Goal: Contribute content

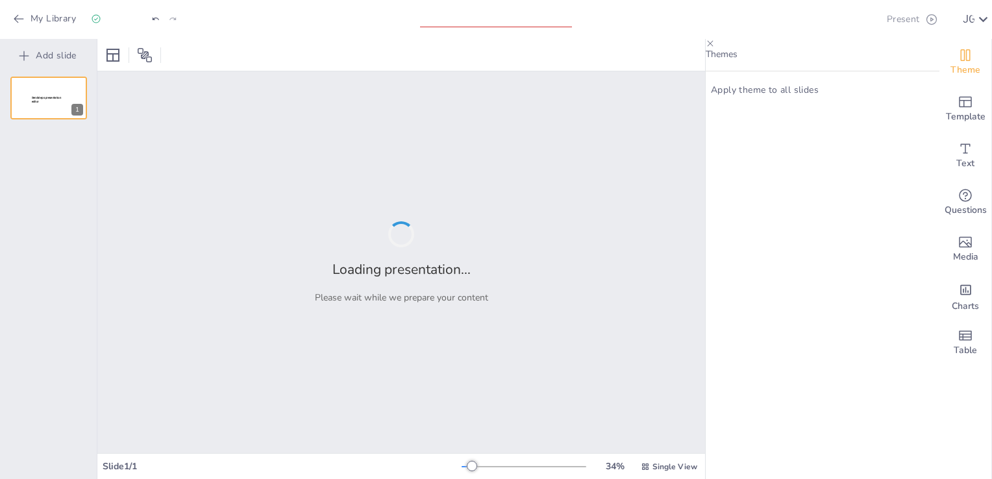
type input "Gestión de Crisis: Rol Crucial de la Alta Dirección en la Continuidad de Negocio"
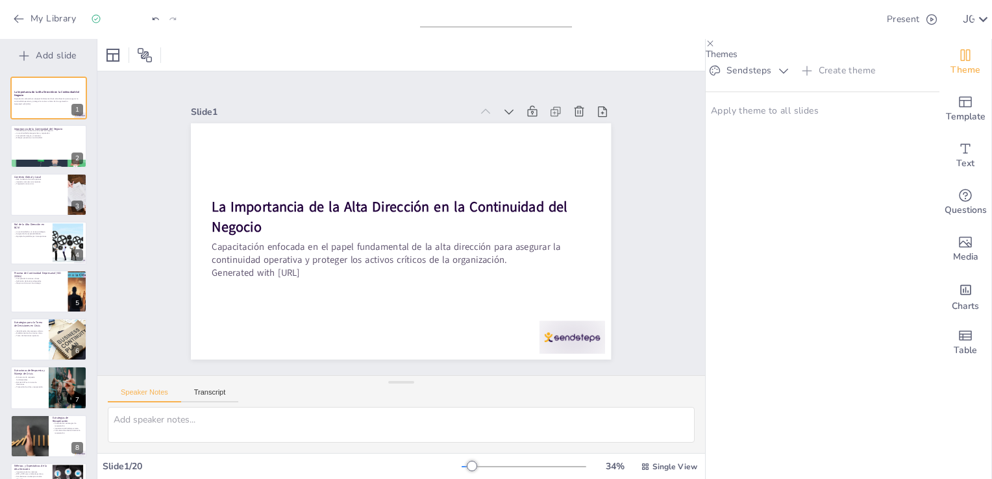
checkbox input "true"
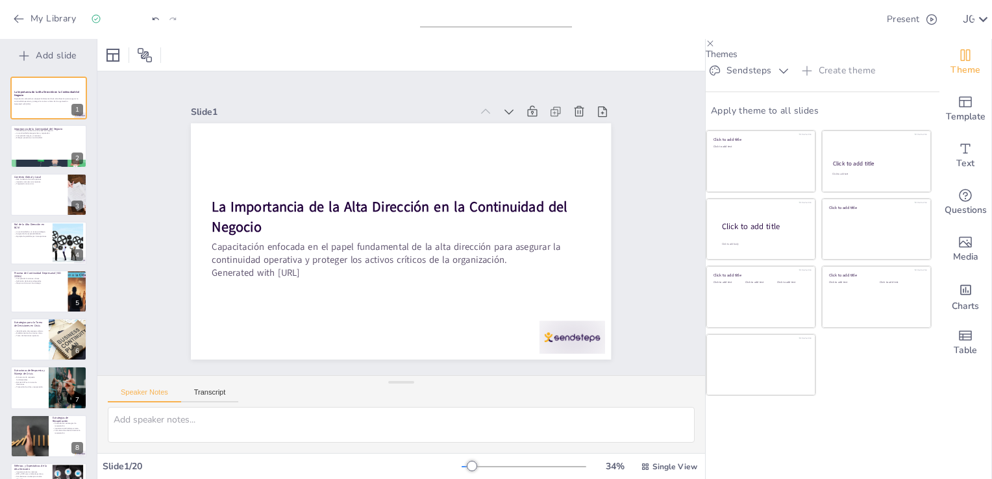
checkbox input "true"
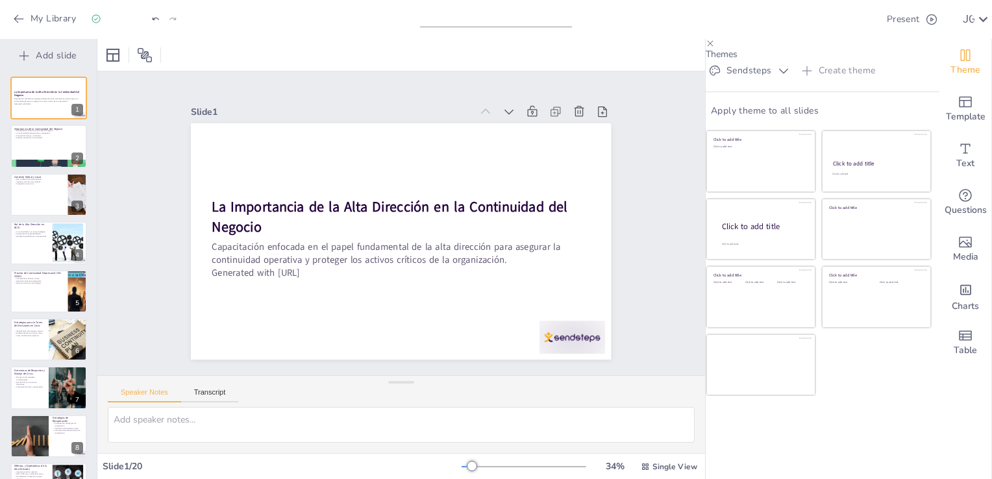
checkbox input "true"
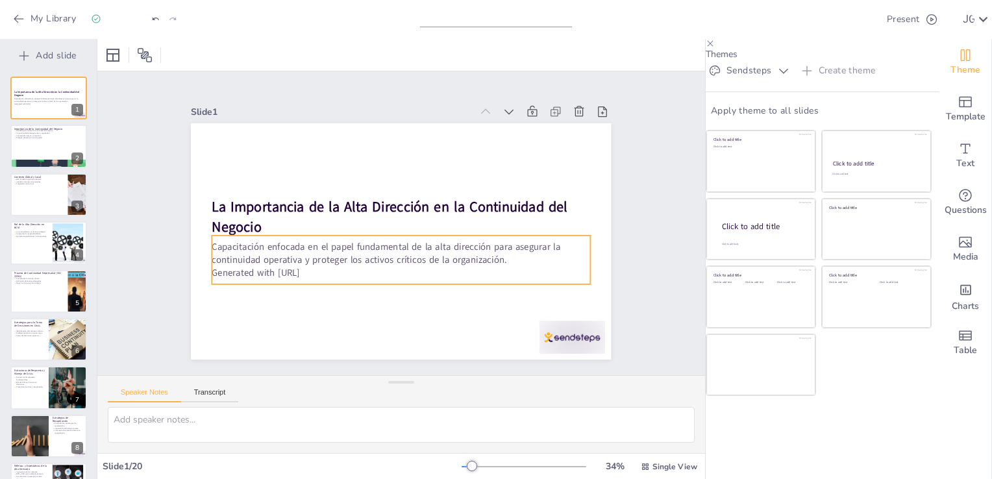
checkbox input "true"
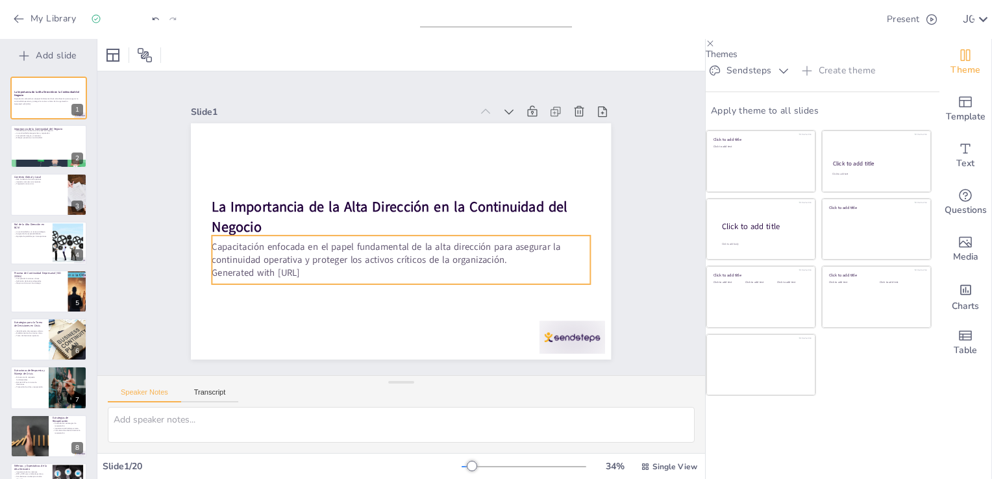
checkbox input "true"
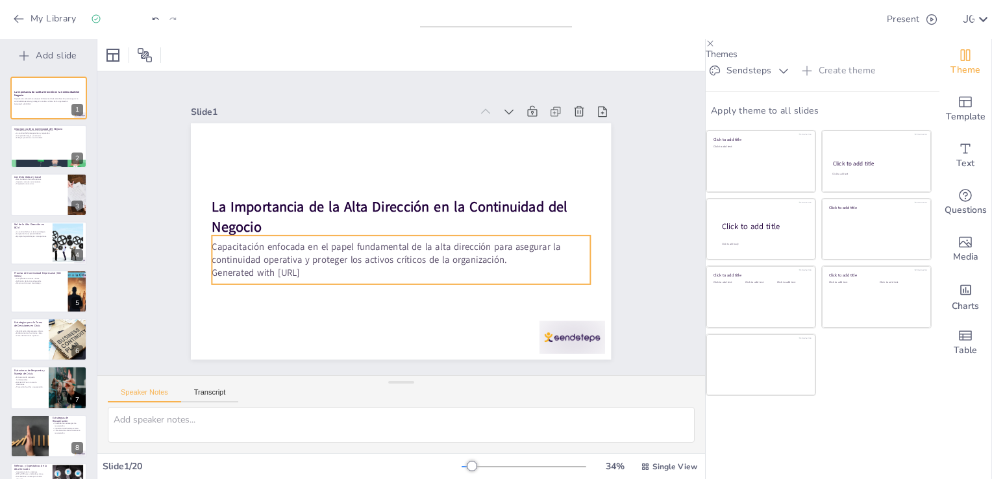
checkbox input "true"
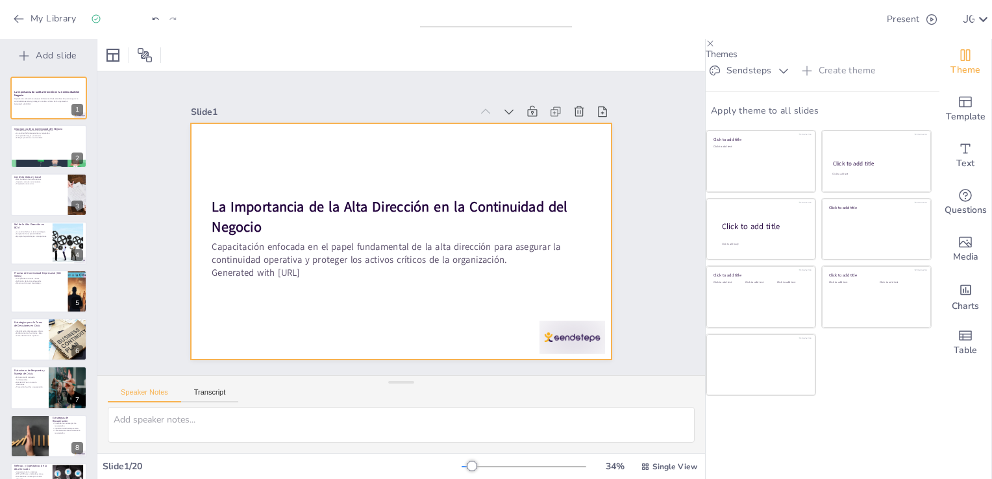
checkbox input "true"
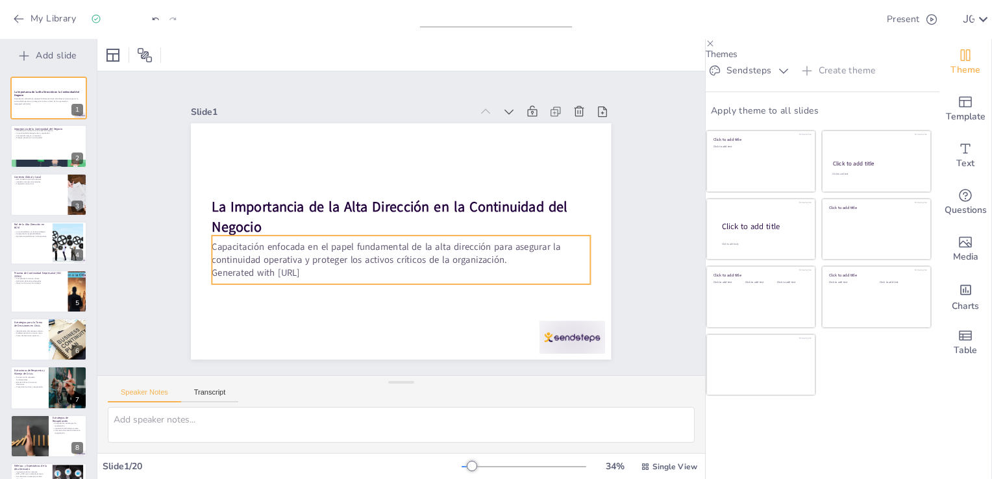
checkbox input "true"
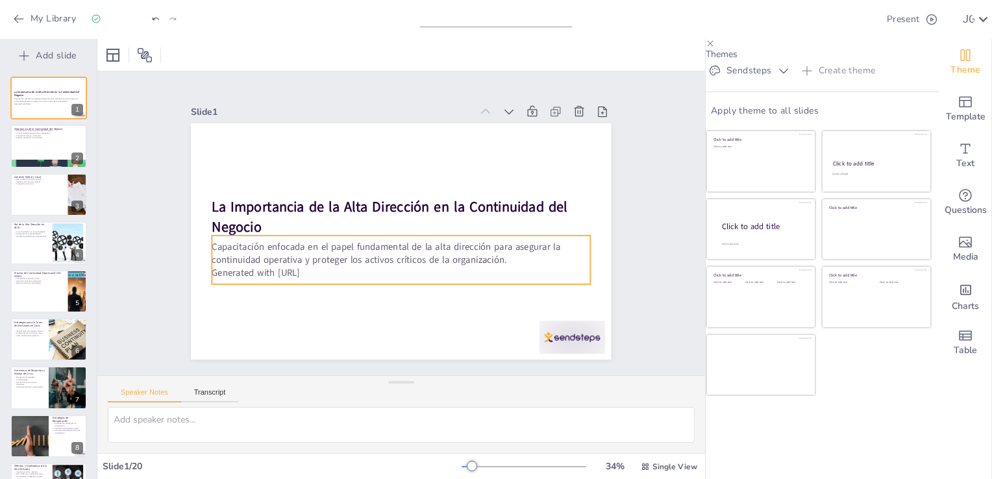
checkbox input "true"
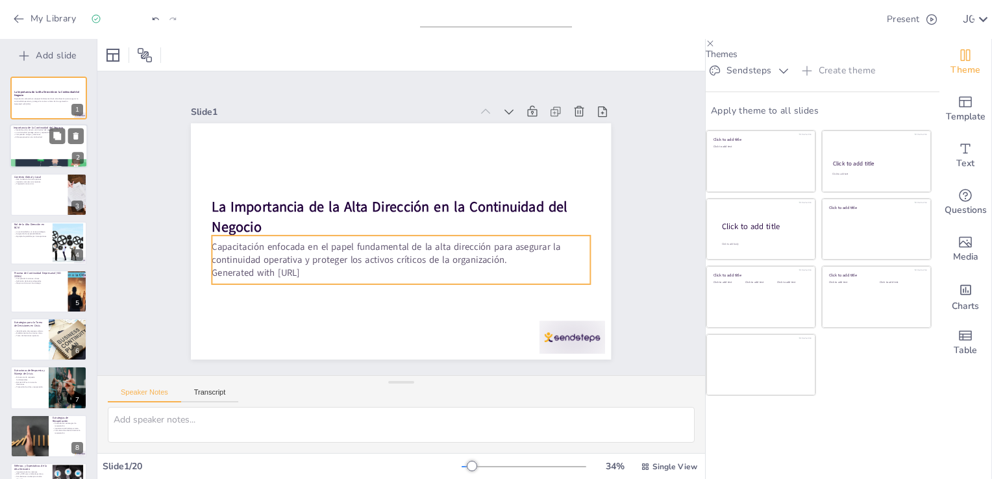
checkbox input "true"
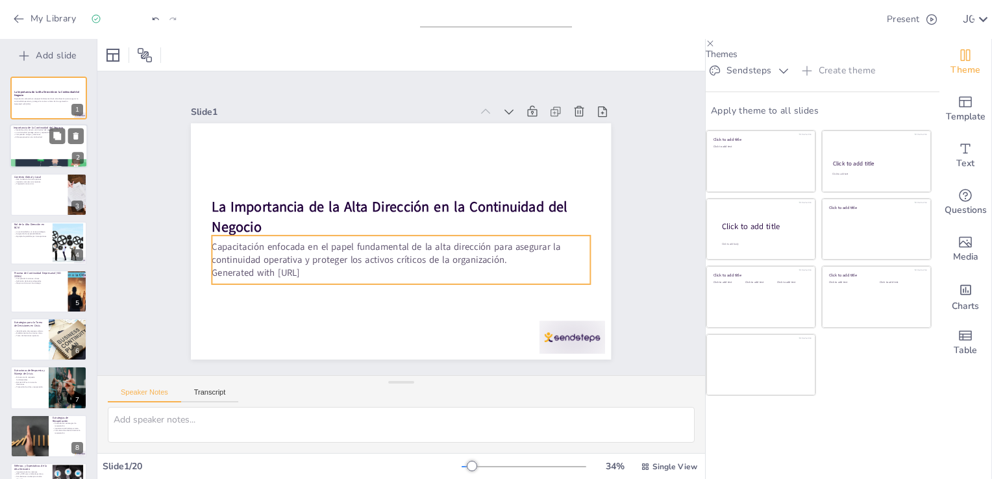
checkbox input "true"
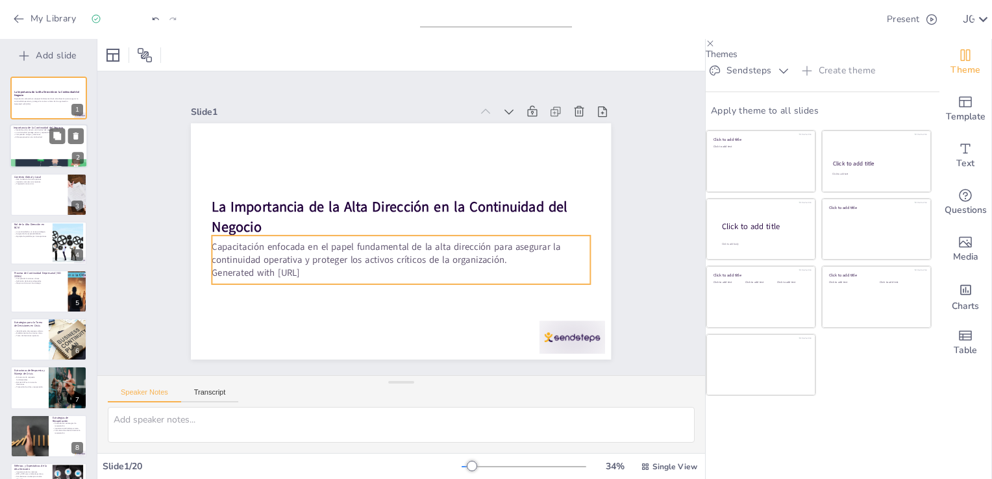
checkbox input "true"
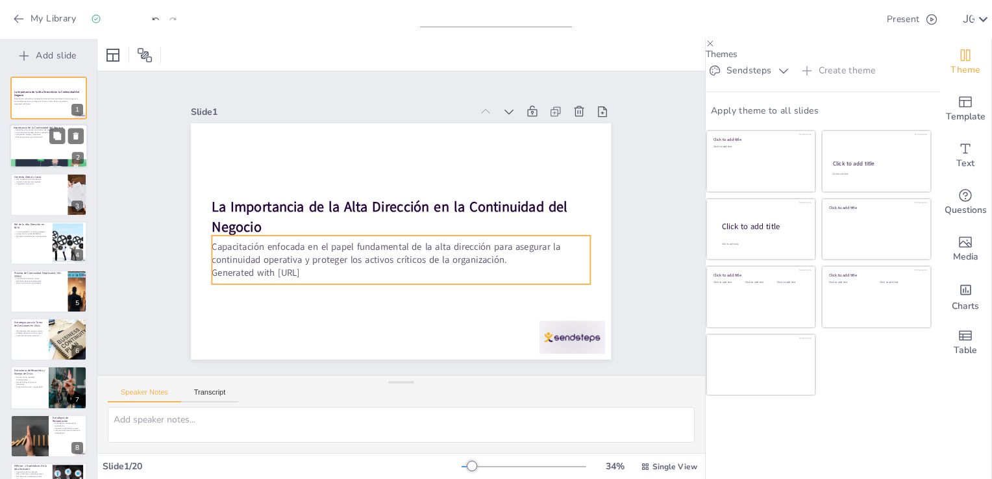
checkbox input "true"
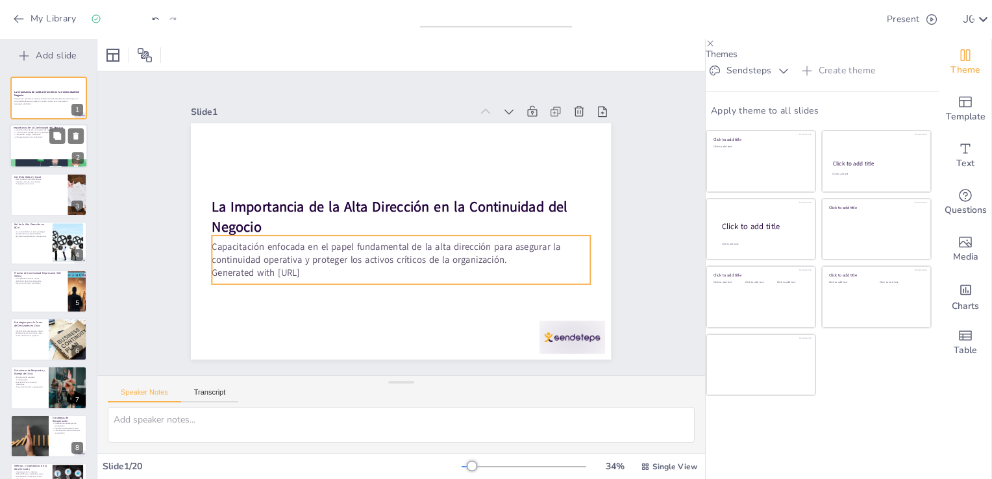
checkbox input "true"
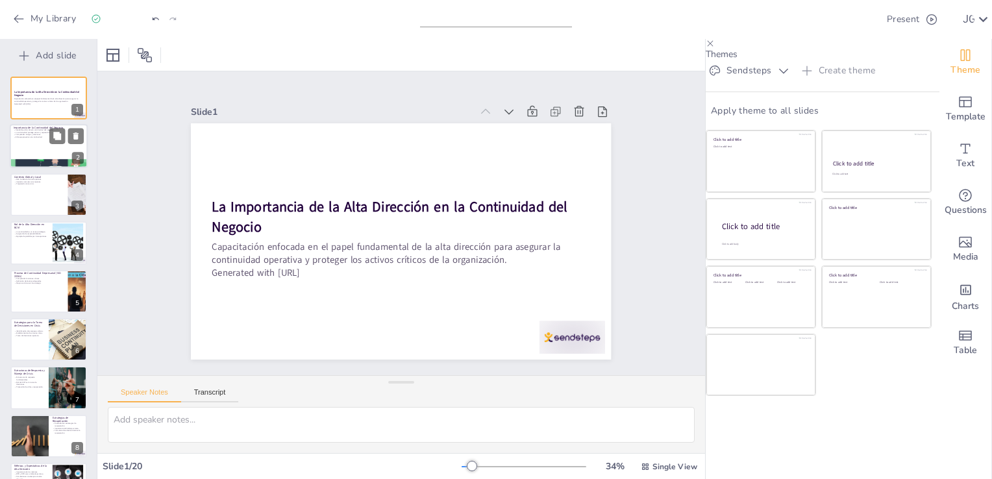
checkbox input "true"
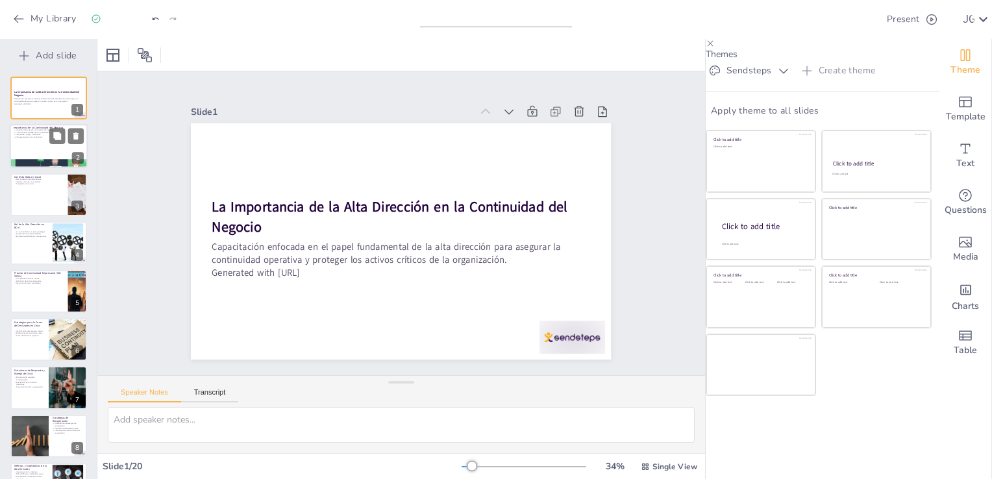
checkbox input "true"
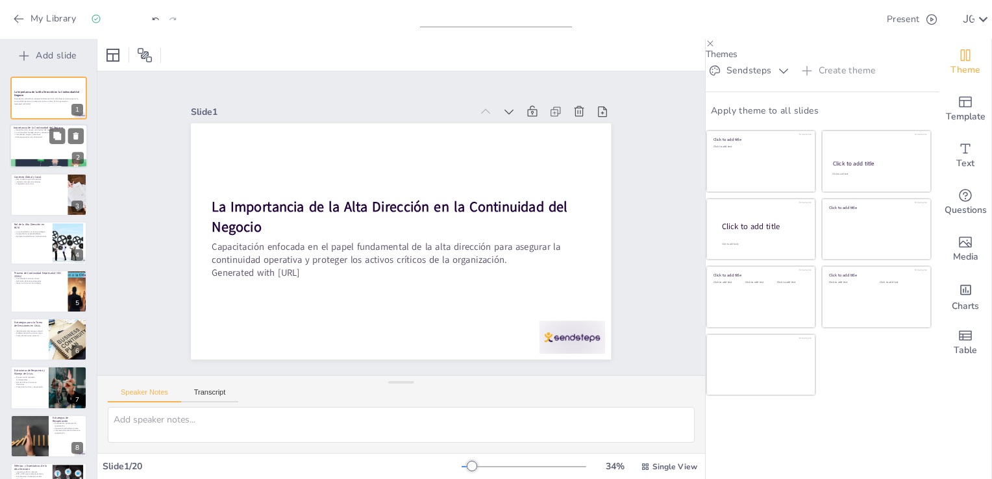
click at [47, 130] on p "Sensibilización sobre la continuidad del negocio." at bounding box center [49, 130] width 70 height 3
checkbox input "true"
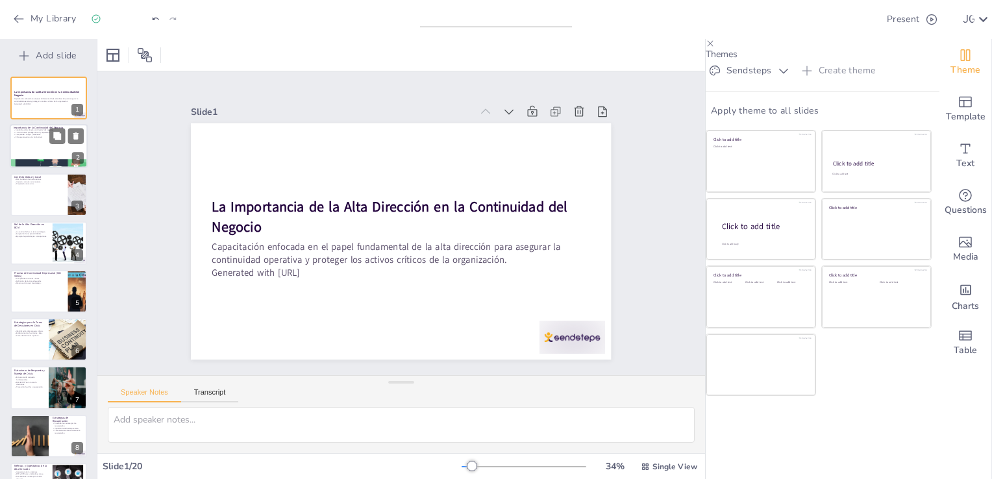
checkbox input "true"
type textarea "La sensibilización sobre la continuidad del negocio es esencial para que la alt…"
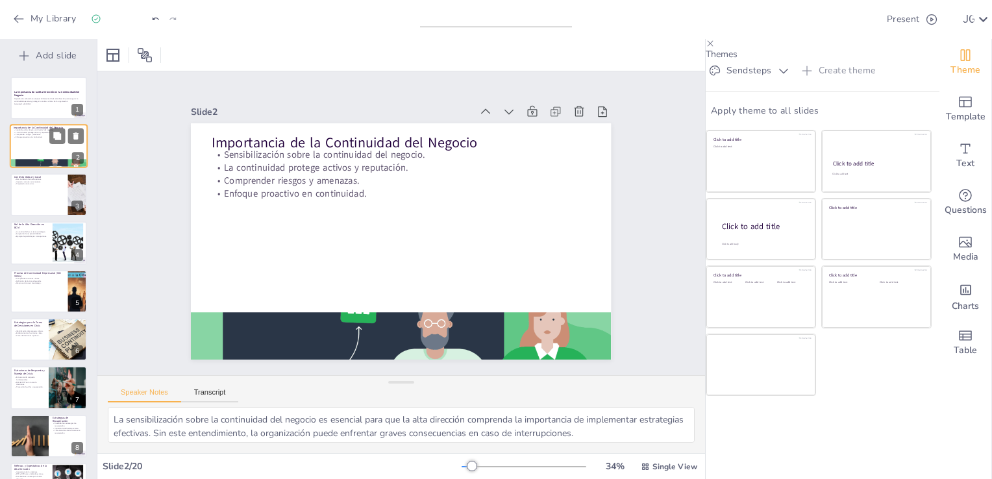
checkbox input "true"
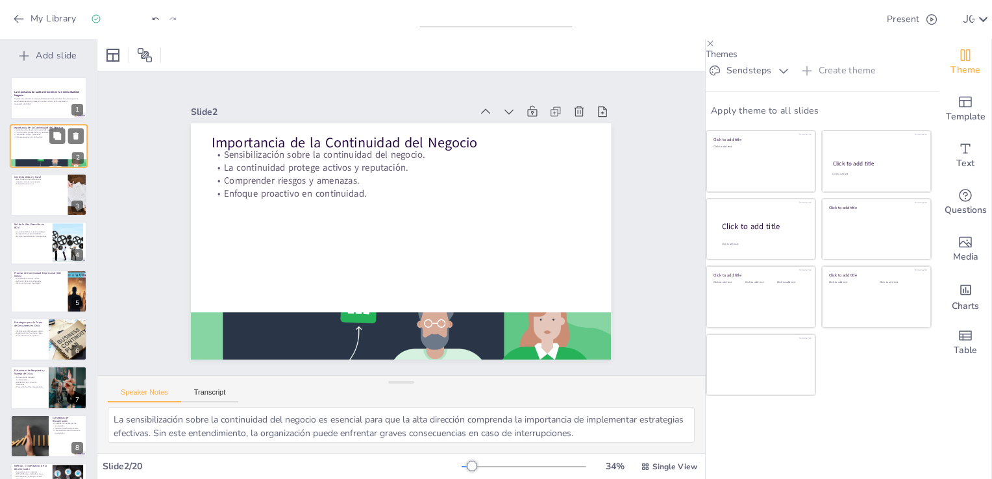
checkbox input "true"
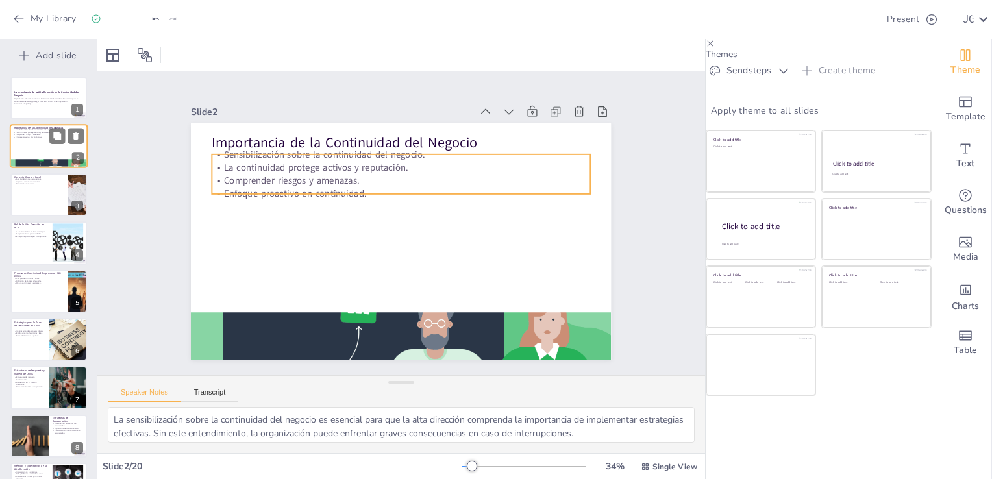
checkbox input "true"
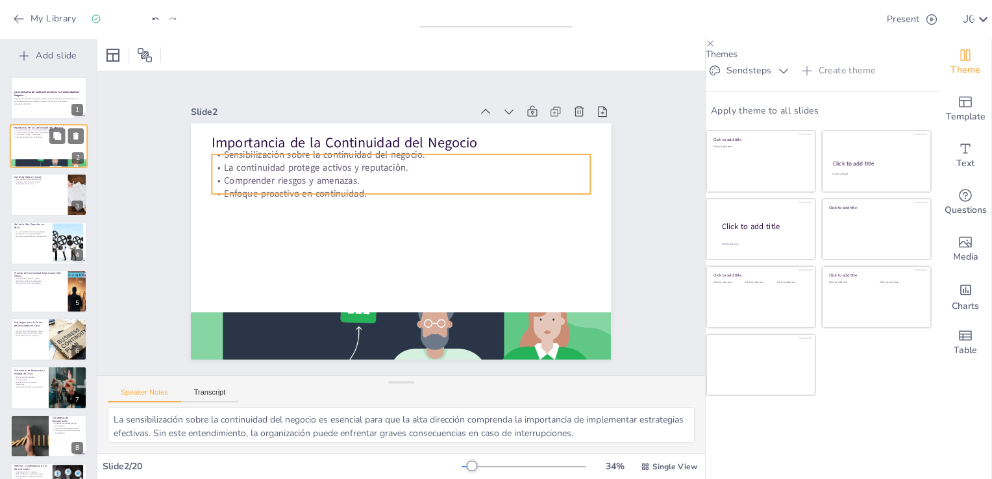
checkbox input "true"
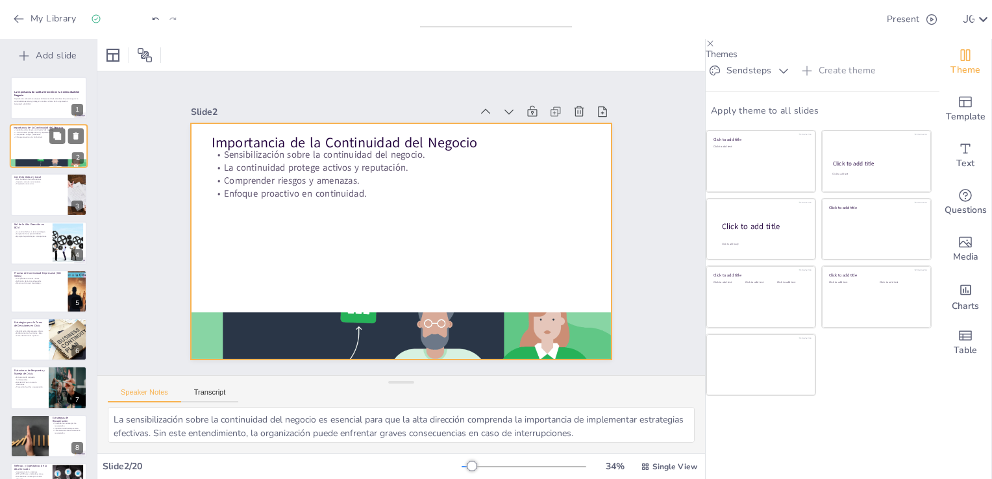
click at [25, 138] on div at bounding box center [49, 147] width 78 height 44
checkbox input "true"
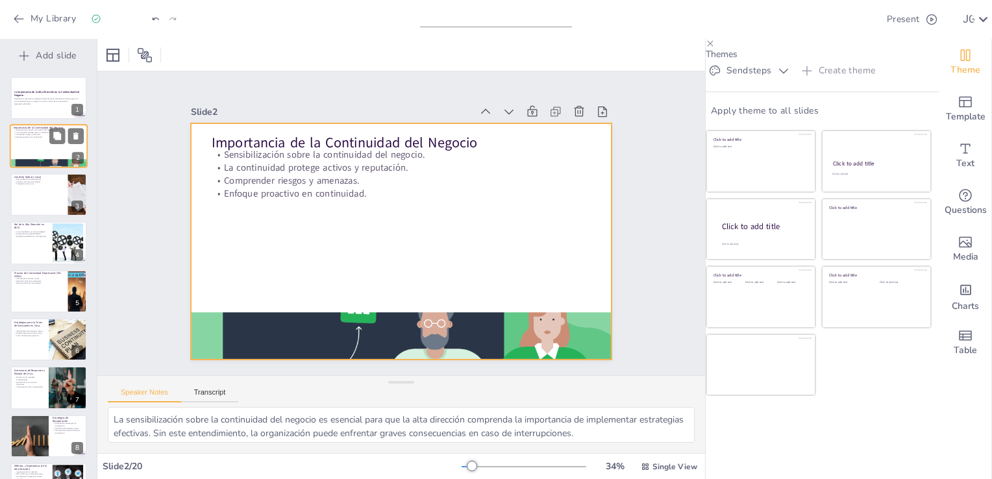
checkbox input "true"
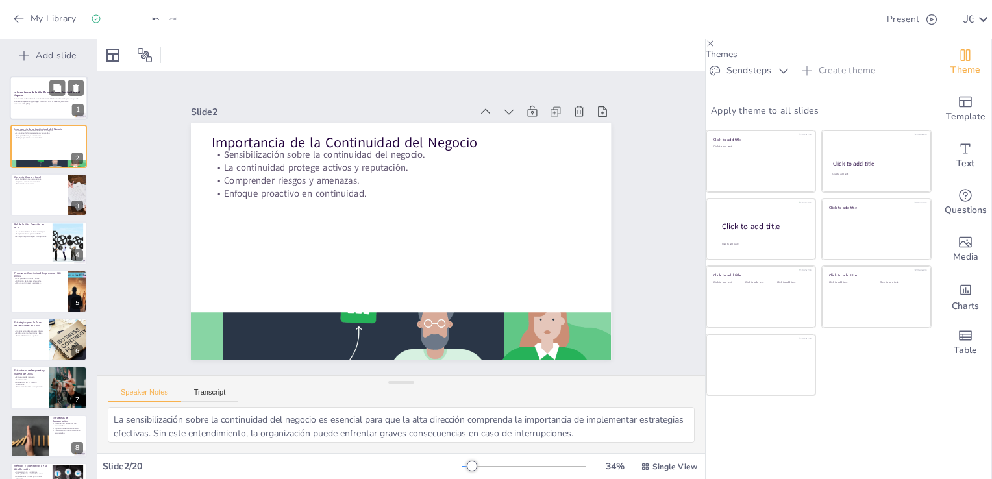
checkbox input "true"
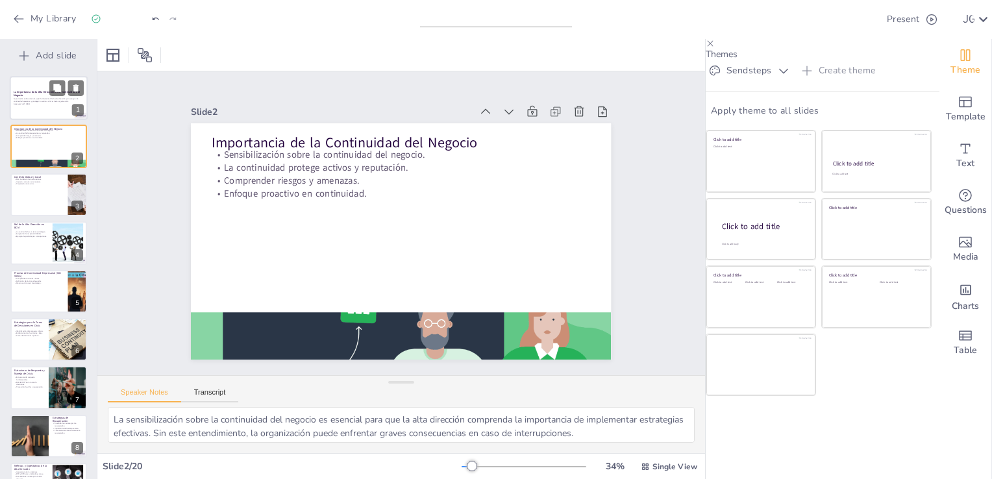
checkbox input "true"
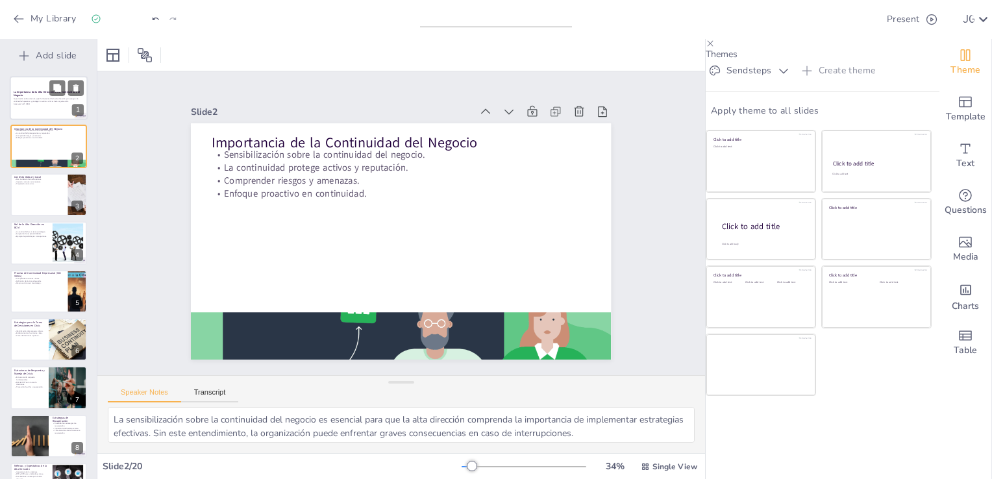
checkbox input "true"
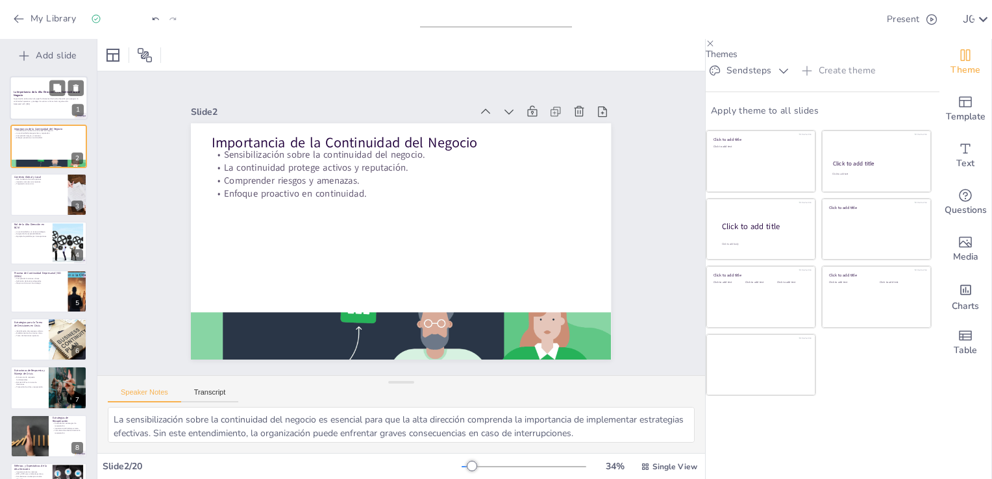
checkbox input "true"
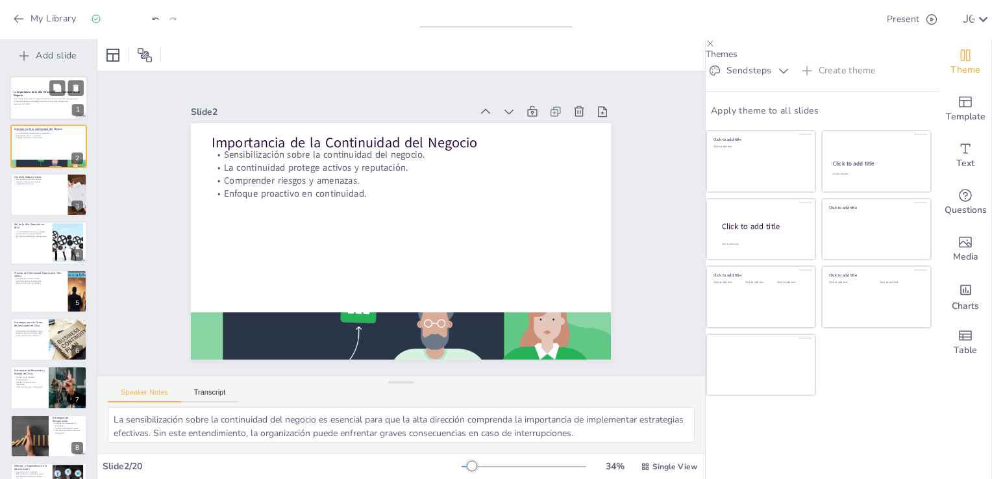
click at [36, 110] on div at bounding box center [49, 98] width 78 height 44
checkbox input "true"
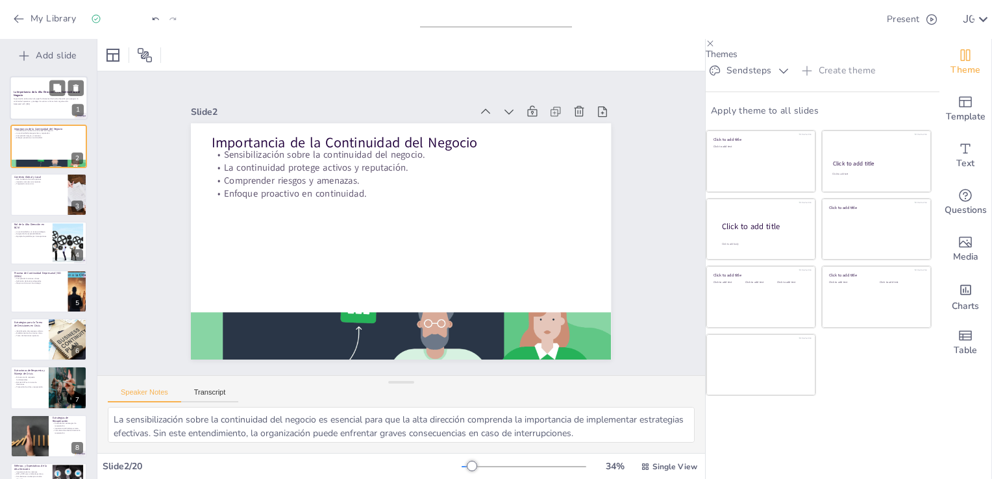
checkbox input "true"
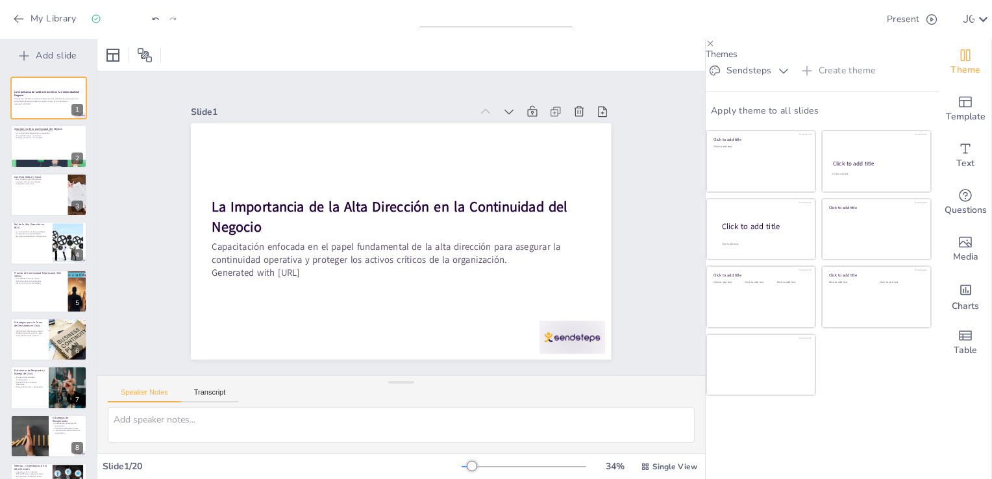
checkbox input "true"
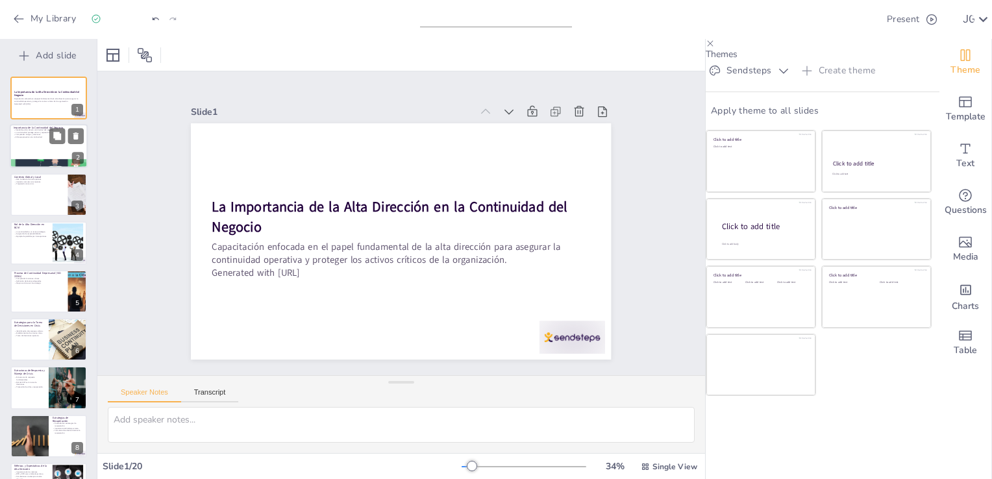
checkbox input "true"
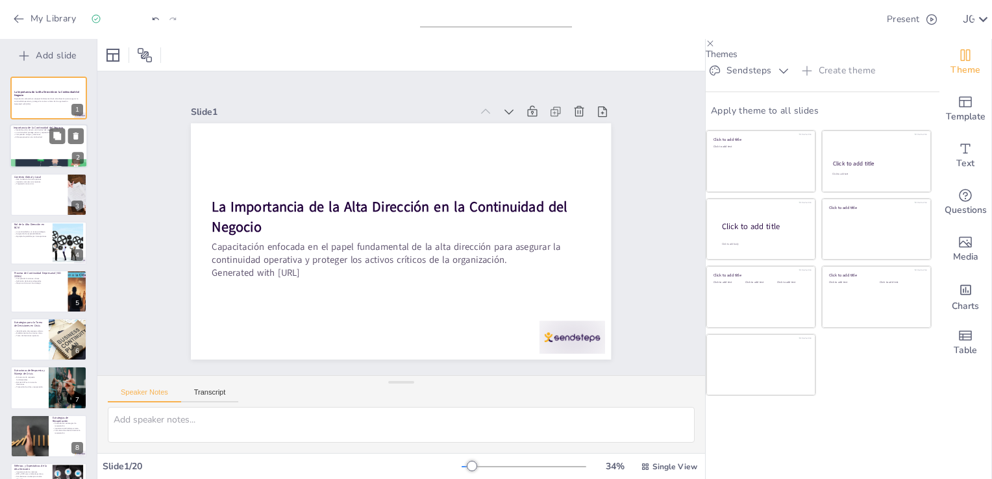
checkbox input "true"
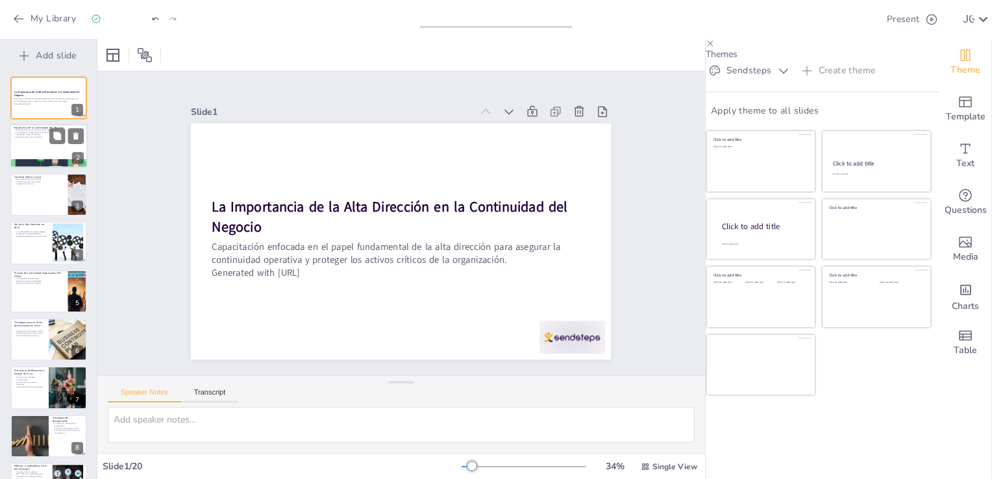
checkbox input "true"
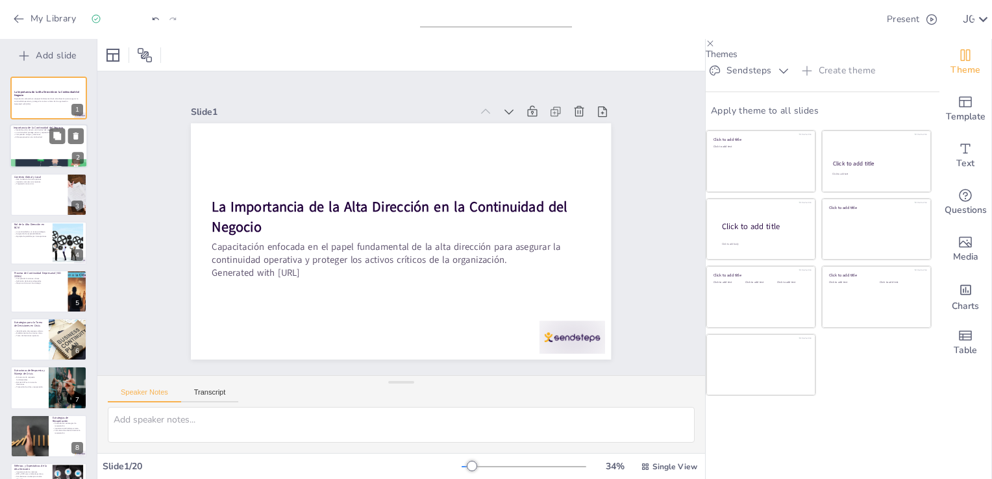
click at [31, 142] on div at bounding box center [49, 147] width 78 height 44
checkbox input "true"
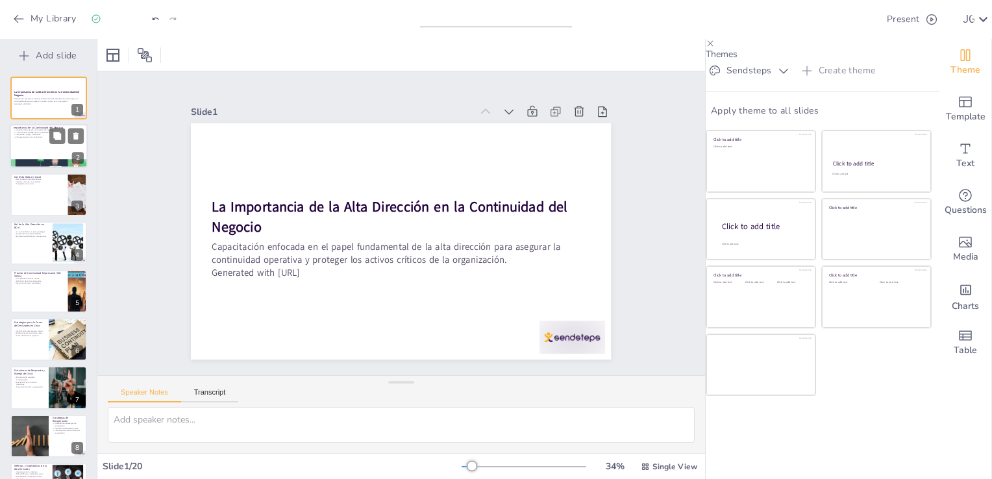
checkbox input "true"
type textarea "La sensibilización sobre la continuidad del negocio es esencial para que la alt…"
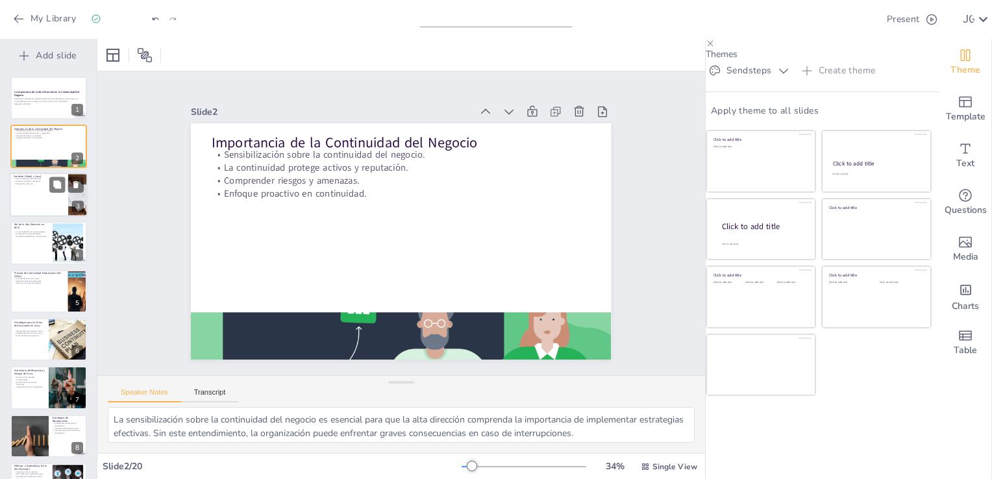
checkbox input "true"
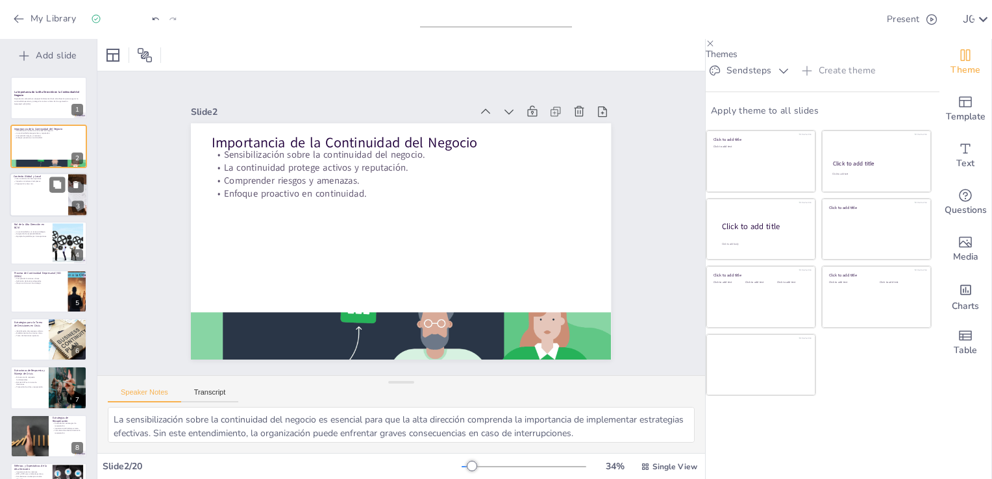
checkbox input "true"
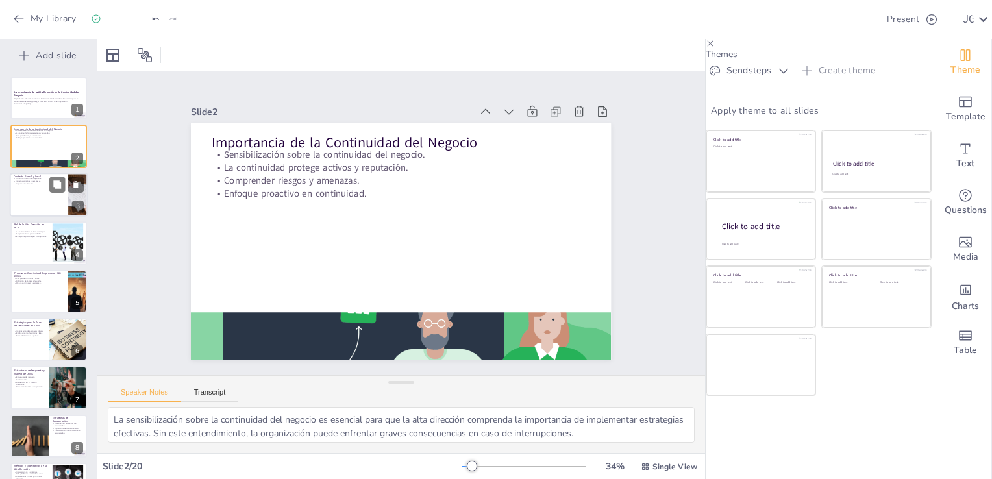
checkbox input "true"
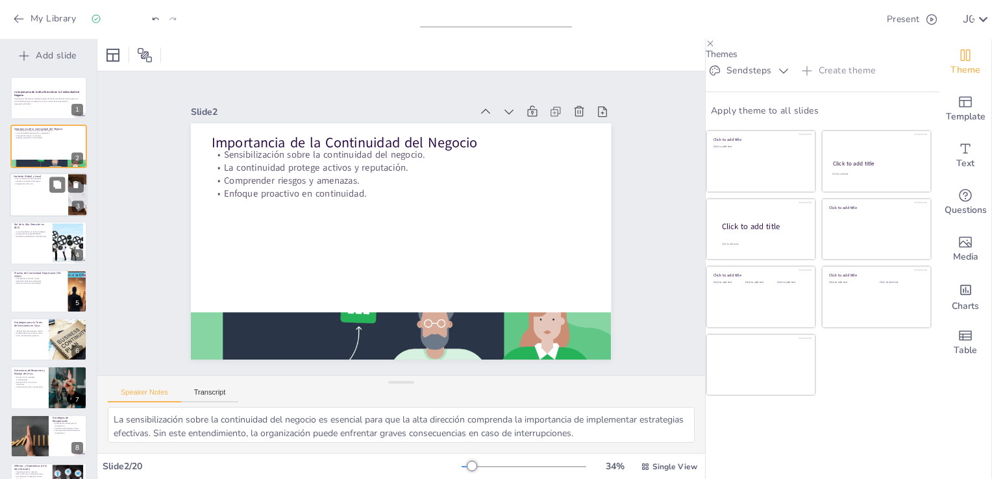
checkbox input "true"
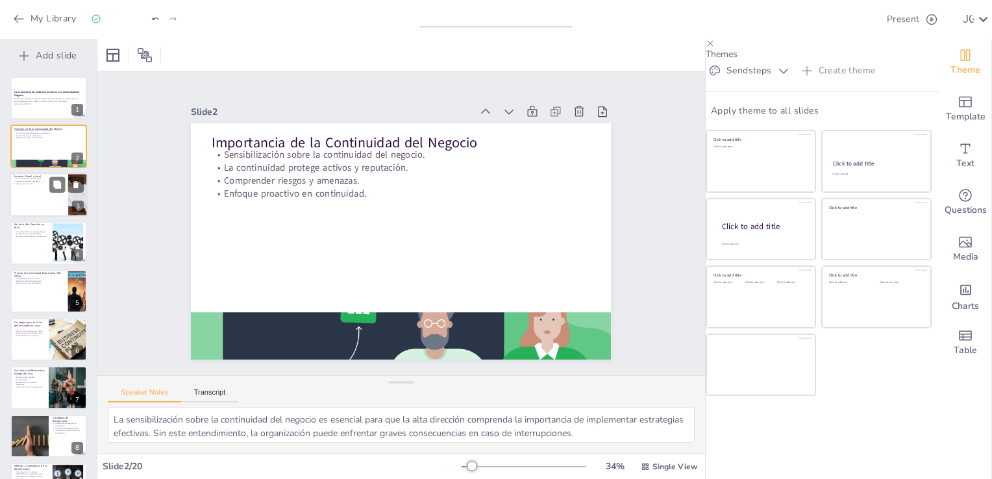
checkbox input "true"
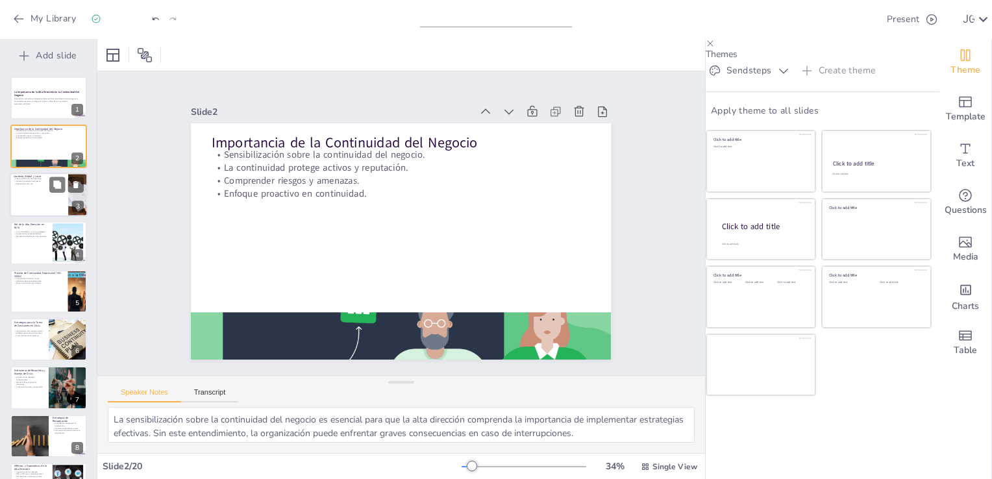
checkbox input "true"
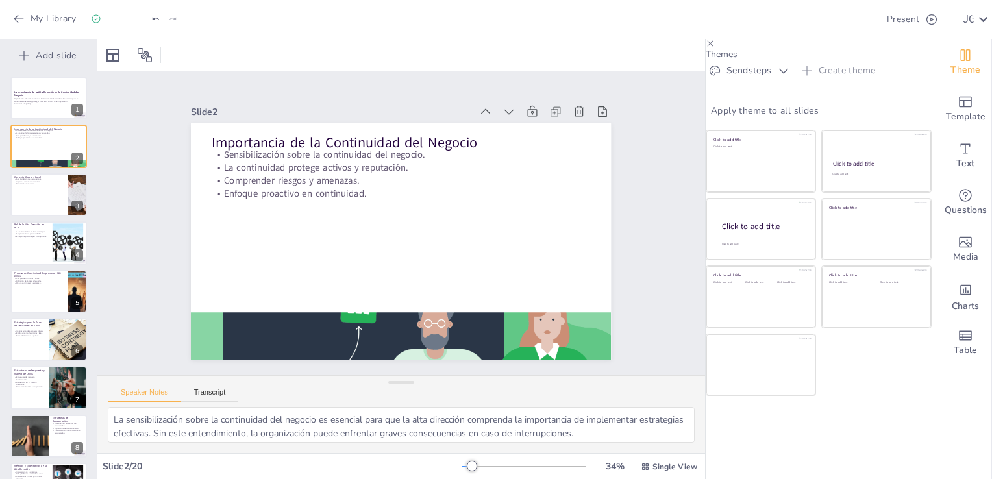
checkbox input "true"
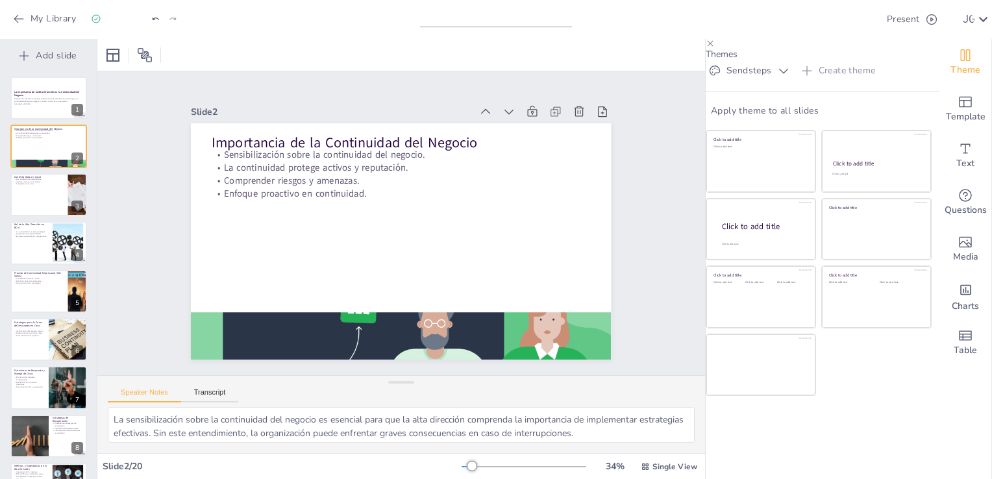
checkbox input "true"
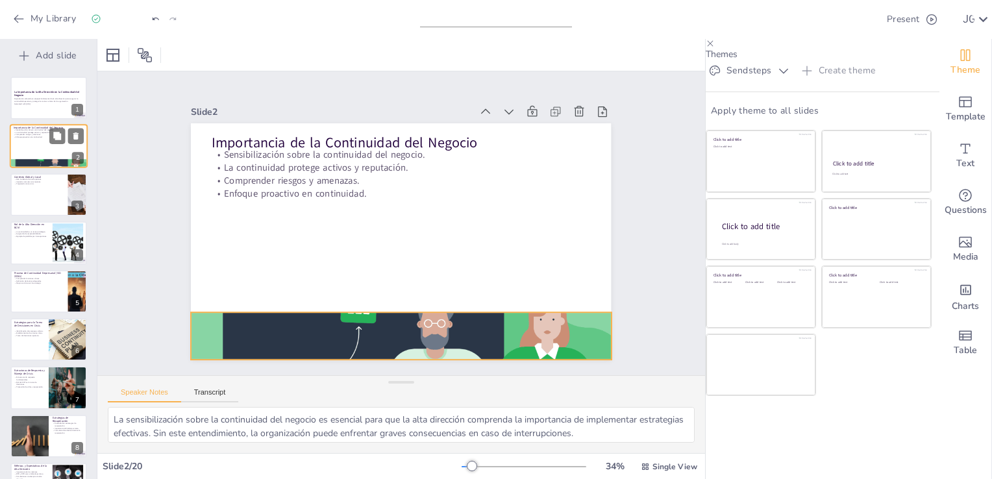
click at [44, 155] on div at bounding box center [49, 147] width 78 height 44
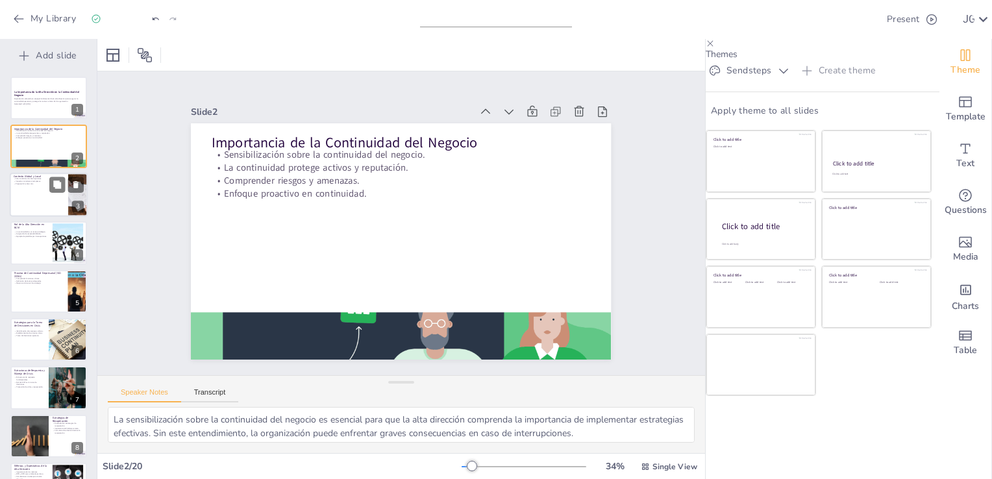
click at [32, 188] on div at bounding box center [49, 195] width 78 height 44
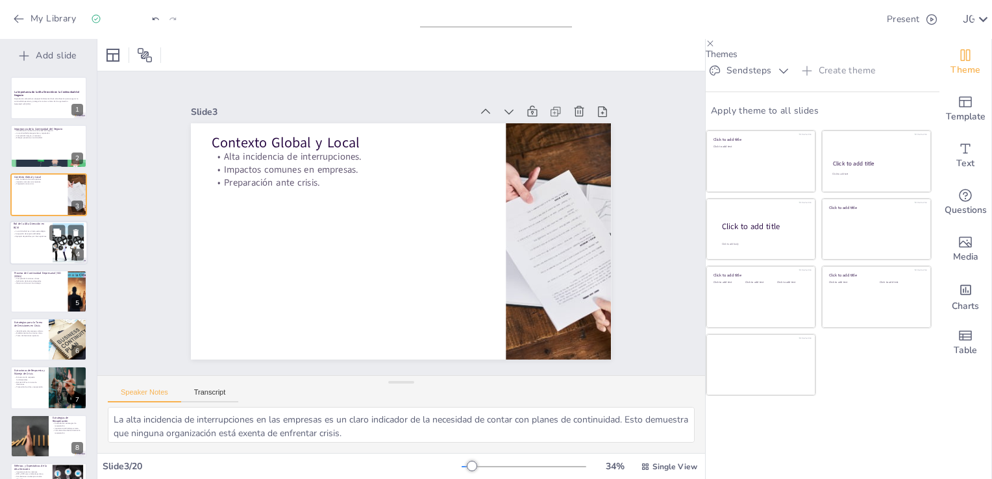
click at [36, 244] on div at bounding box center [49, 243] width 78 height 44
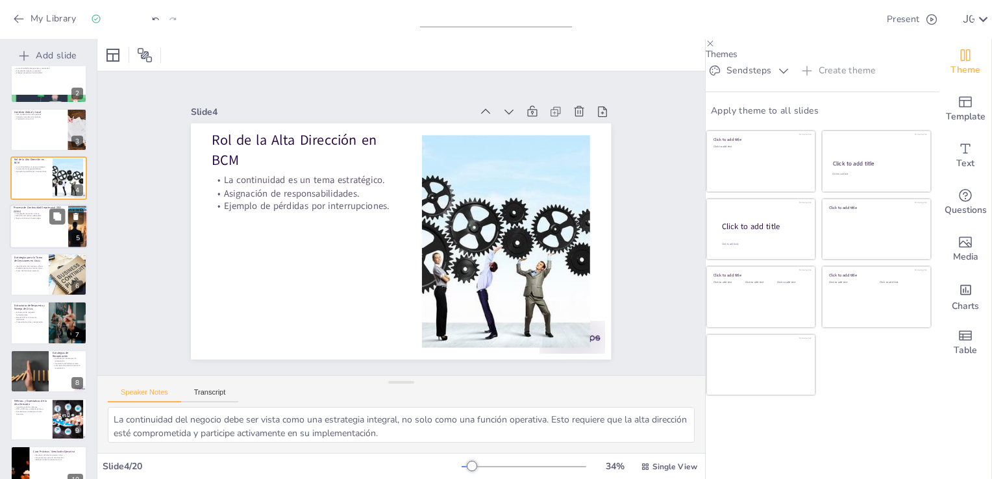
click at [39, 235] on div at bounding box center [49, 227] width 78 height 44
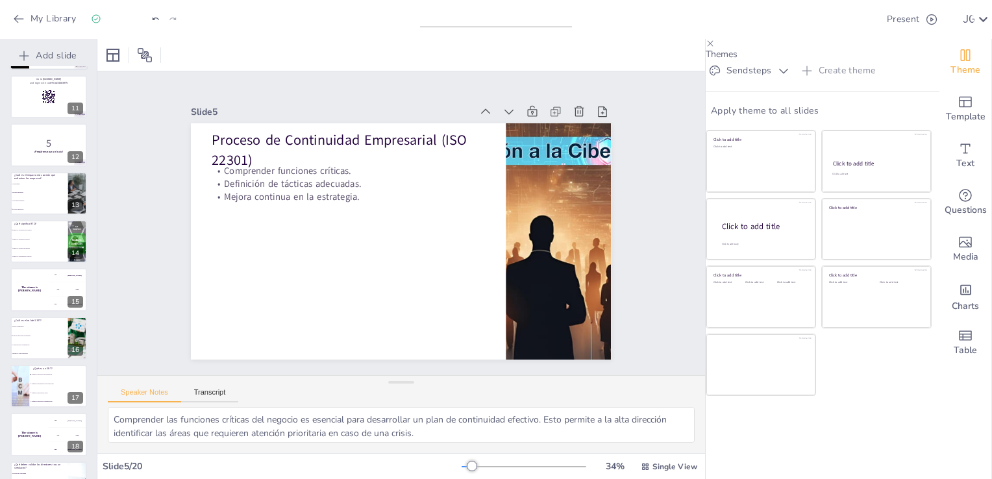
scroll to position [568, 0]
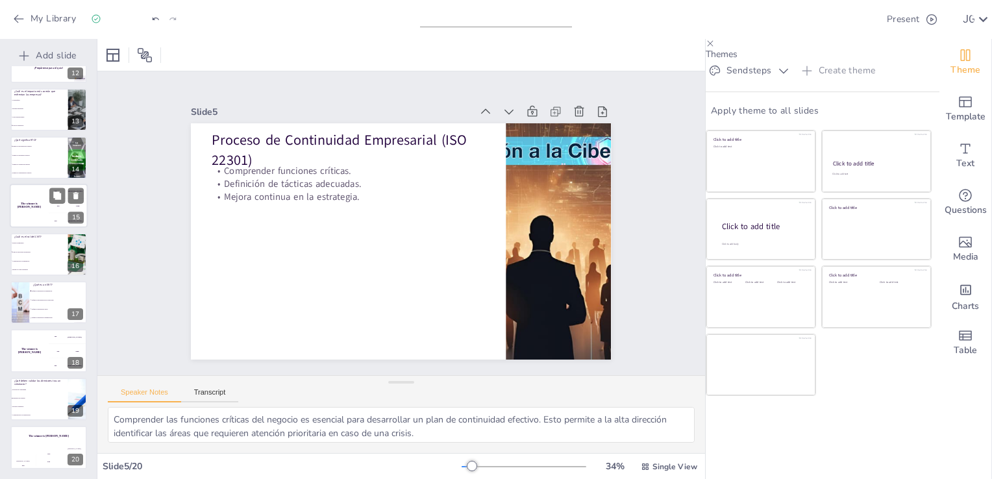
click at [29, 209] on div "The winner is [PERSON_NAME]" at bounding box center [29, 206] width 39 height 44
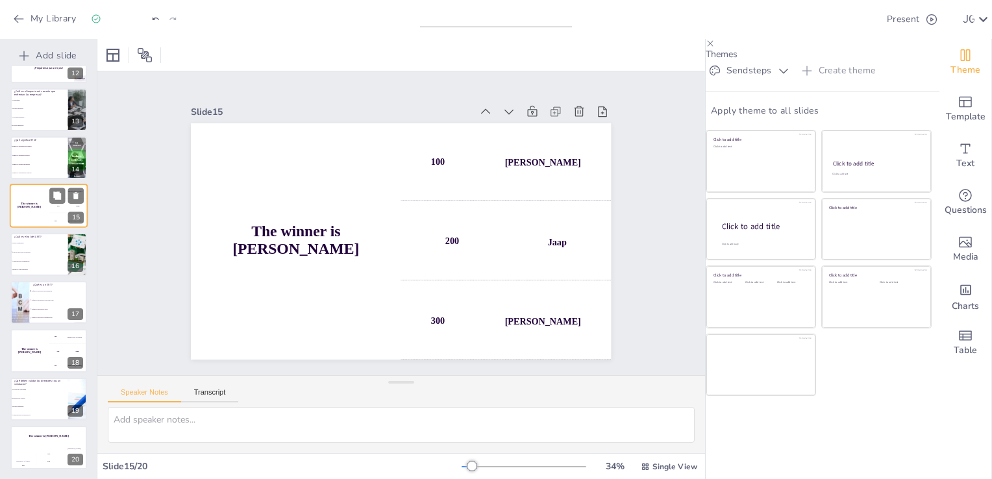
scroll to position [501, 0]
